Goal: Transaction & Acquisition: Purchase product/service

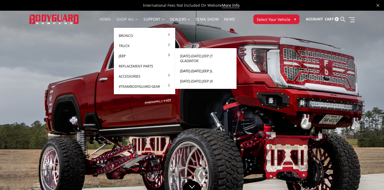
click at [187, 66] on link "[DATE]-[DATE] Jeep JL" at bounding box center [206, 71] width 57 height 10
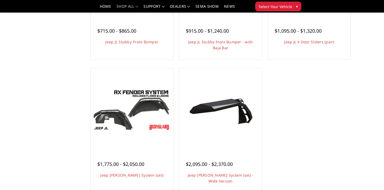
scroll to position [256, 0]
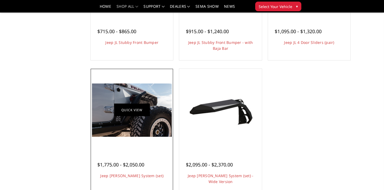
click at [130, 112] on link "Quick view" at bounding box center [132, 110] width 36 height 13
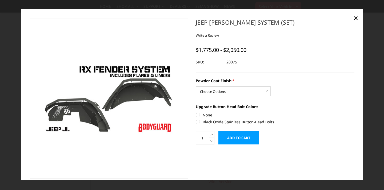
select select "4158"
click at [199, 122] on label "Black Oxide Stainless Button-Head Bolts" at bounding box center [275, 122] width 159 height 6
click at [355, 112] on input "Black Oxide Stainless Button-Head Bolts" at bounding box center [355, 112] width 0 height 0
radio input "true"
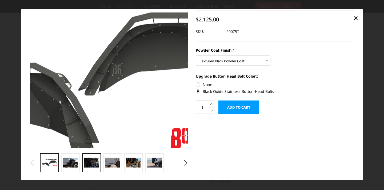
scroll to position [30, 0]
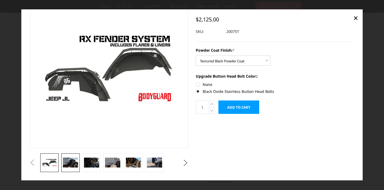
click at [72, 164] on img at bounding box center [70, 162] width 15 height 10
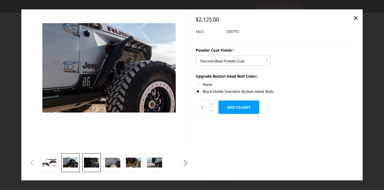
click at [86, 163] on img at bounding box center [91, 162] width 15 height 10
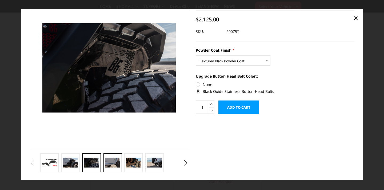
click at [116, 163] on img at bounding box center [112, 162] width 15 height 10
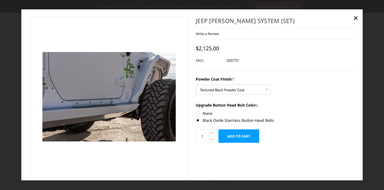
scroll to position [26, 0]
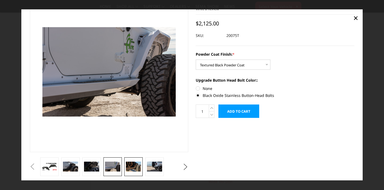
click at [135, 165] on img at bounding box center [133, 166] width 15 height 10
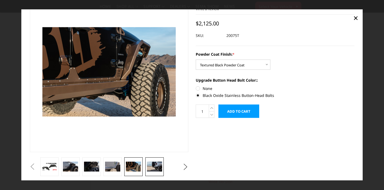
click at [150, 170] on img at bounding box center [154, 166] width 15 height 10
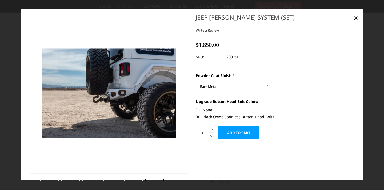
scroll to position [19, 0]
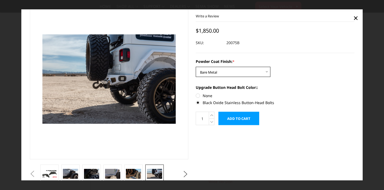
select select "4158"
click at [359, 17] on link "×" at bounding box center [356, 17] width 9 height 9
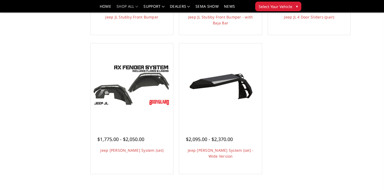
scroll to position [276, 0]
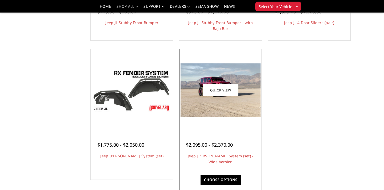
click at [238, 110] on img at bounding box center [221, 89] width 80 height 53
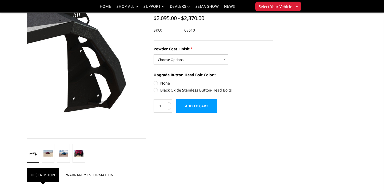
scroll to position [49, 0]
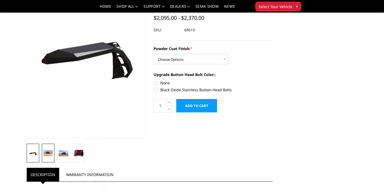
click at [49, 156] on link at bounding box center [48, 152] width 13 height 19
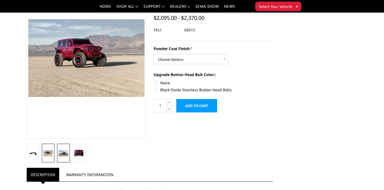
click at [59, 156] on img at bounding box center [63, 153] width 9 height 6
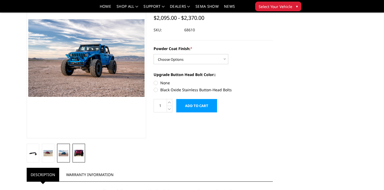
click at [78, 153] on img at bounding box center [78, 152] width 9 height 6
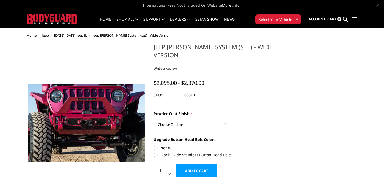
scroll to position [0, 0]
click at [74, 34] on span "[DATE]-[DATE] Jeep JL" at bounding box center [70, 35] width 33 height 5
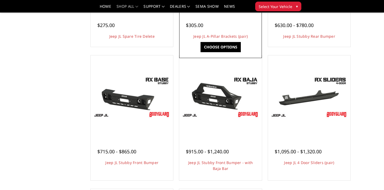
scroll to position [138, 0]
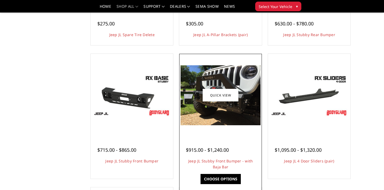
click at [215, 116] on img at bounding box center [221, 95] width 80 height 60
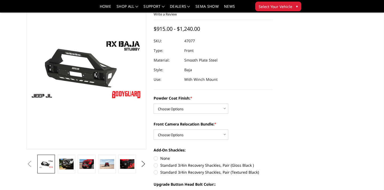
scroll to position [38, 0]
select select "4262"
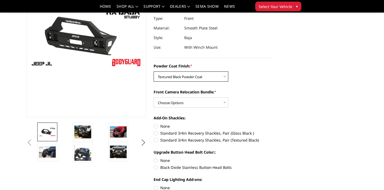
scroll to position [70, 0]
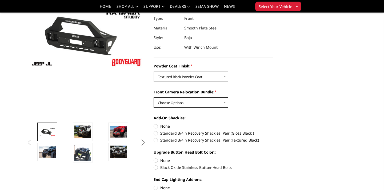
select select "4264"
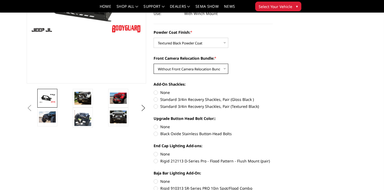
scroll to position [106, 0]
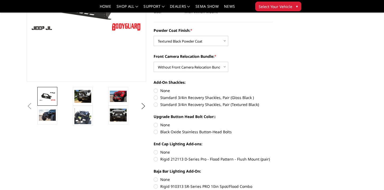
click at [156, 98] on label "Standard 3/4in Recovery Shackles, Pair (Gloss Black )" at bounding box center [214, 98] width 120 height 6
click at [273, 88] on input "Standard 3/4in Recovery Shackles, Pair (Gloss Black )" at bounding box center [273, 88] width 0 height 0
radio input "true"
click at [157, 131] on label "Black Oxide Stainless Button-Head Bolts" at bounding box center [214, 132] width 120 height 6
click at [273, 122] on input "Black Oxide Stainless Button-Head Bolts" at bounding box center [273, 122] width 0 height 0
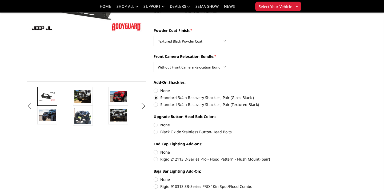
radio input "true"
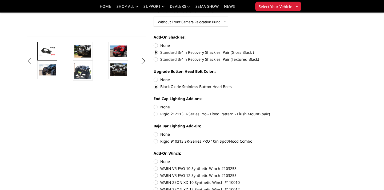
scroll to position [152, 0]
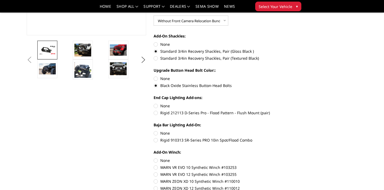
click at [156, 115] on label "Rigid 212113 D-Series Pro - Flood Pattern - Flush Mount (pair)" at bounding box center [214, 113] width 120 height 6
click at [273, 103] on input "Rigid 212113 D-Series Pro - Flood Pattern - Flush Mount (pair)" at bounding box center [273, 103] width 0 height 0
radio input "true"
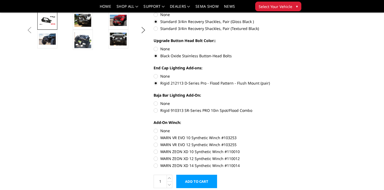
scroll to position [181, 0]
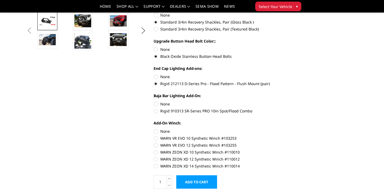
click at [156, 111] on label "Rigid 910313 SR-Series PRO 10in Spot/Flood Combo" at bounding box center [214, 111] width 120 height 6
click at [273, 101] on input "Rigid 910313 SR-Series PRO 10in Spot/Flood Combo" at bounding box center [273, 101] width 0 height 0
radio input "true"
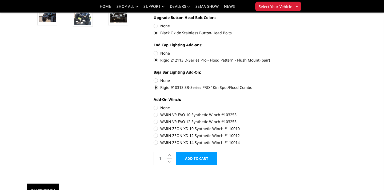
scroll to position [206, 0]
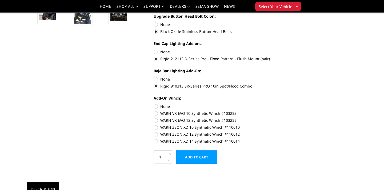
click at [156, 121] on label "WARN VR EVO 12 Synthetic Winch #103255" at bounding box center [214, 120] width 120 height 6
click at [273, 111] on input "WARN VR EVO 12 Synthetic Winch #103255" at bounding box center [273, 110] width 0 height 0
radio input "true"
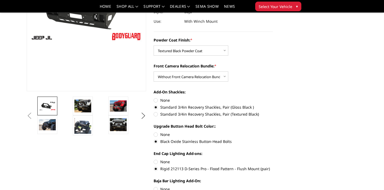
scroll to position [96, 0]
click at [84, 109] on img at bounding box center [82, 105] width 17 height 13
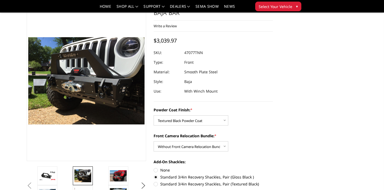
scroll to position [39, 0]
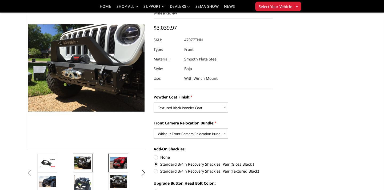
click at [114, 162] on img at bounding box center [118, 162] width 17 height 11
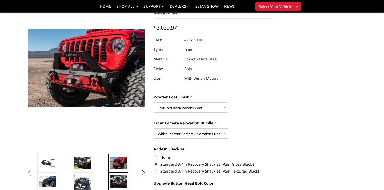
click at [118, 177] on img at bounding box center [118, 181] width 17 height 13
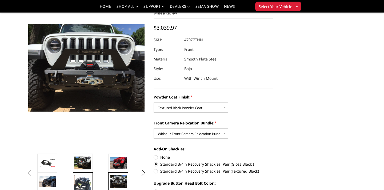
click at [87, 181] on img at bounding box center [82, 182] width 17 height 17
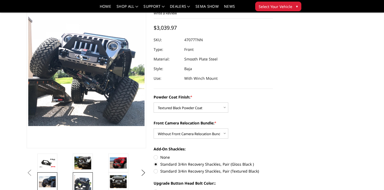
click at [52, 183] on img at bounding box center [47, 181] width 17 height 11
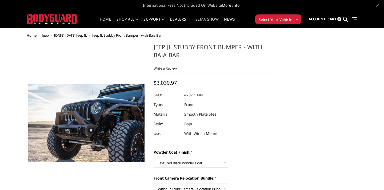
scroll to position [0, 0]
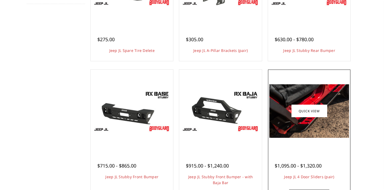
click at [300, 97] on img at bounding box center [310, 110] width 80 height 53
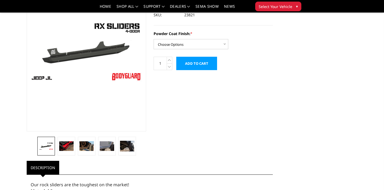
scroll to position [61, 0]
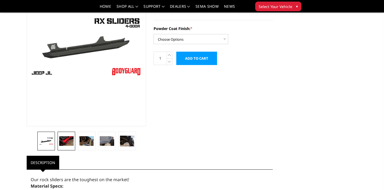
click at [67, 145] on img at bounding box center [66, 141] width 14 height 10
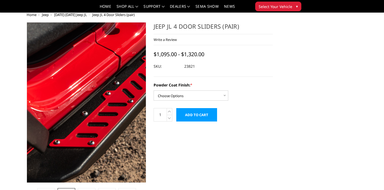
scroll to position [40, 0]
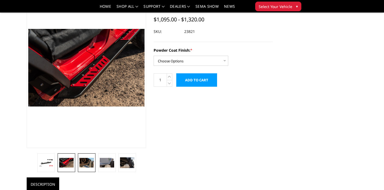
click at [95, 164] on link at bounding box center [87, 162] width 18 height 19
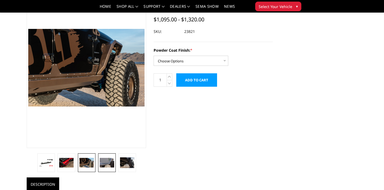
click at [104, 163] on img at bounding box center [107, 163] width 14 height 10
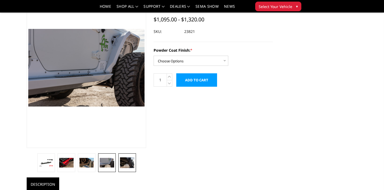
click at [121, 163] on img at bounding box center [127, 162] width 14 height 11
